Goal: Information Seeking & Learning: Learn about a topic

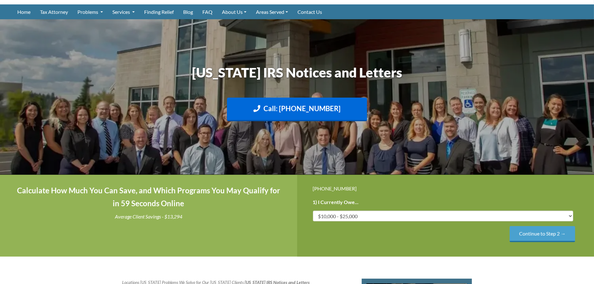
scroll to position [94, 0]
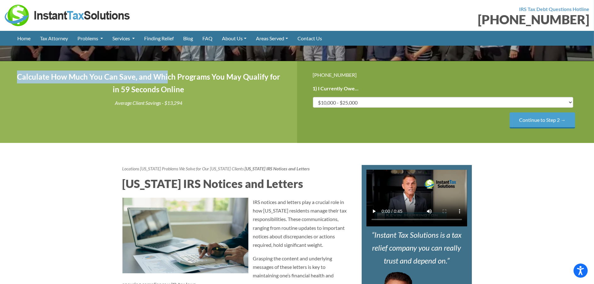
drag, startPoint x: 24, startPoint y: 76, endPoint x: 207, endPoint y: 86, distance: 183.5
click at [207, 86] on h4 "Calculate How Much You Can Save, and Which Programs You May Qualify for in 59 S…" at bounding box center [149, 84] width 266 height 26
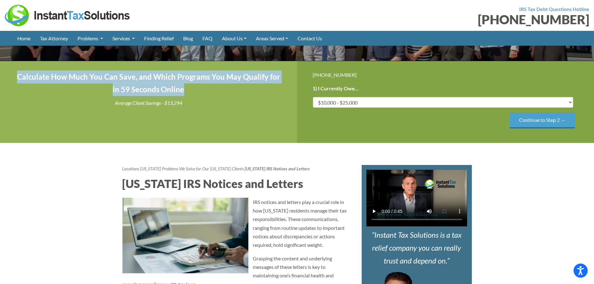
drag, startPoint x: 230, startPoint y: 94, endPoint x: 22, endPoint y: 76, distance: 208.0
click at [22, 76] on h4 "Calculate How Much You Can Save, and Which Programs You May Qualify for in 59 S…" at bounding box center [149, 84] width 266 height 26
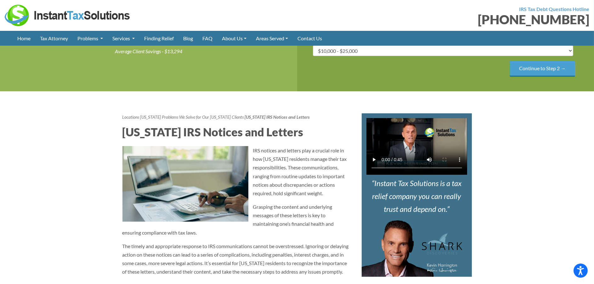
scroll to position [157, 0]
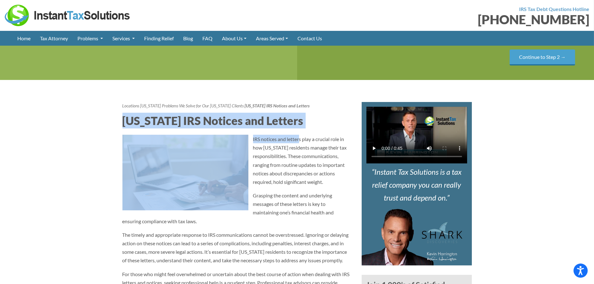
drag, startPoint x: 208, startPoint y: 149, endPoint x: 300, endPoint y: 152, distance: 91.7
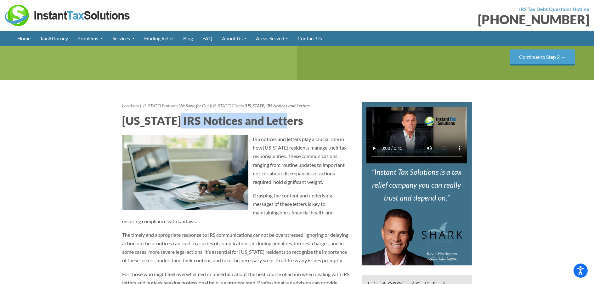
drag, startPoint x: 308, startPoint y: 147, endPoint x: 221, endPoint y: 140, distance: 86.9
click at [186, 128] on h2 "[US_STATE] IRS Notices and Letters" at bounding box center [238, 121] width 230 height 16
click at [221, 128] on h2 "[US_STATE] IRS Notices and Letters" at bounding box center [238, 121] width 230 height 16
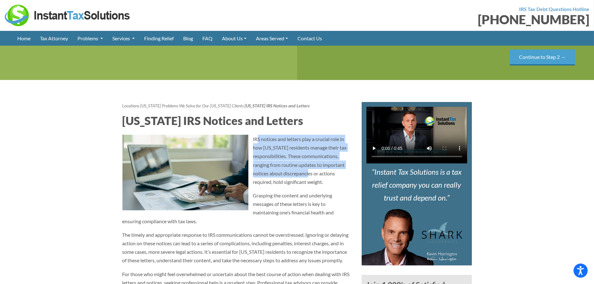
drag, startPoint x: 305, startPoint y: 172, endPoint x: 318, endPoint y: 213, distance: 43.2
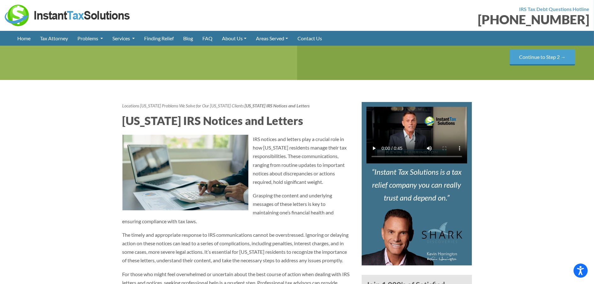
click at [320, 222] on p "Grasping the content and underlying messages of these letters is key to maintai…" at bounding box center [238, 208] width 230 height 34
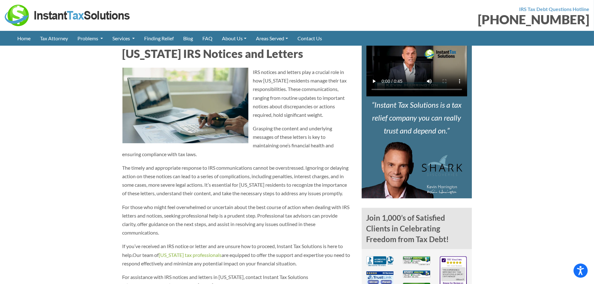
scroll to position [252, 0]
